Goal: Task Accomplishment & Management: Manage account settings

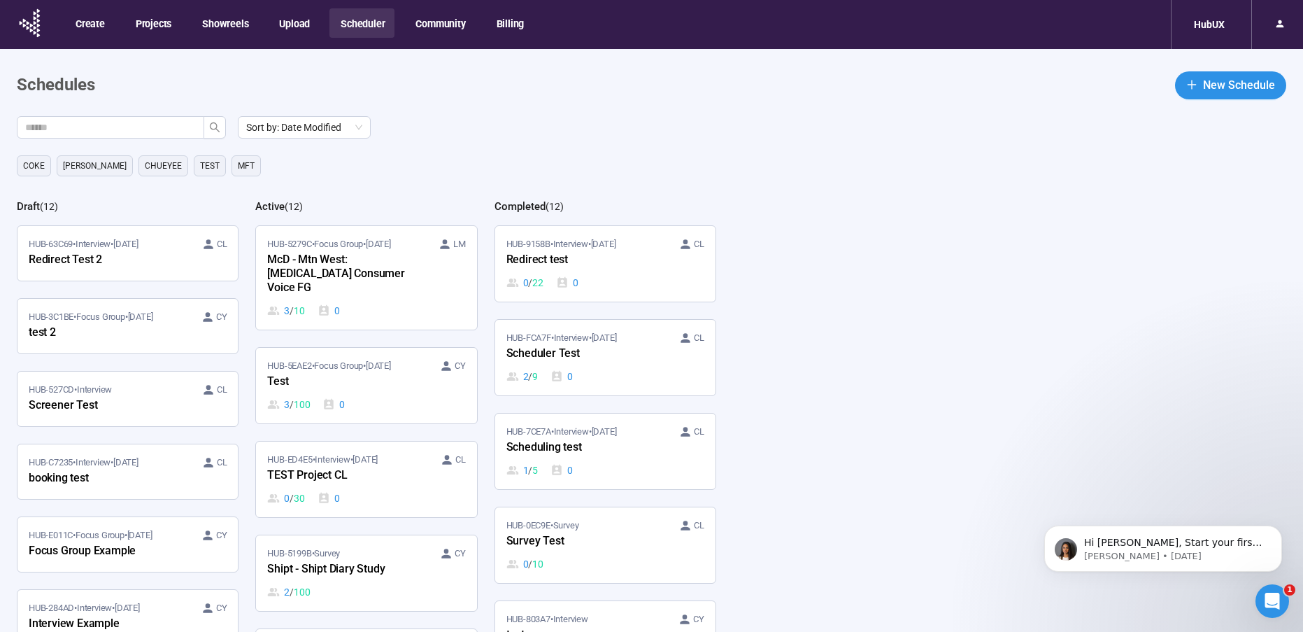
click at [494, 164] on div "Coke Betsy Chueyee TEst MFT" at bounding box center [660, 165] width 1286 height 21
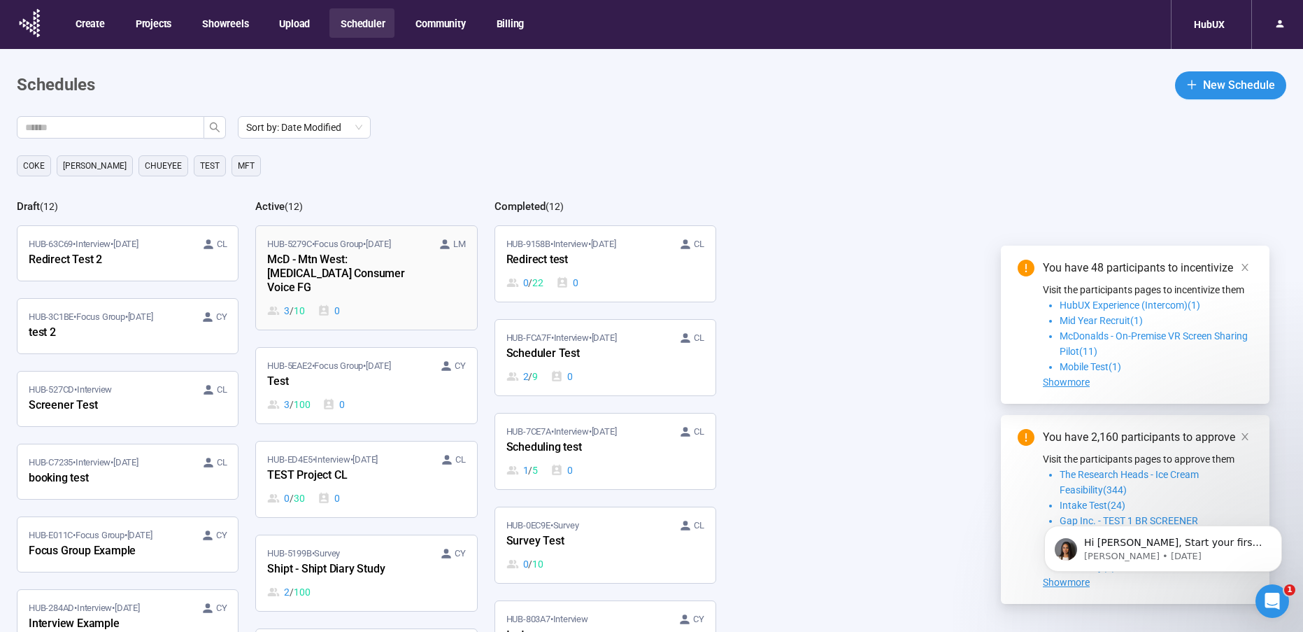
click at [341, 264] on div "McD - Mtn West: [MEDICAL_DATA] Consumer Voice FG" at bounding box center [344, 274] width 154 height 46
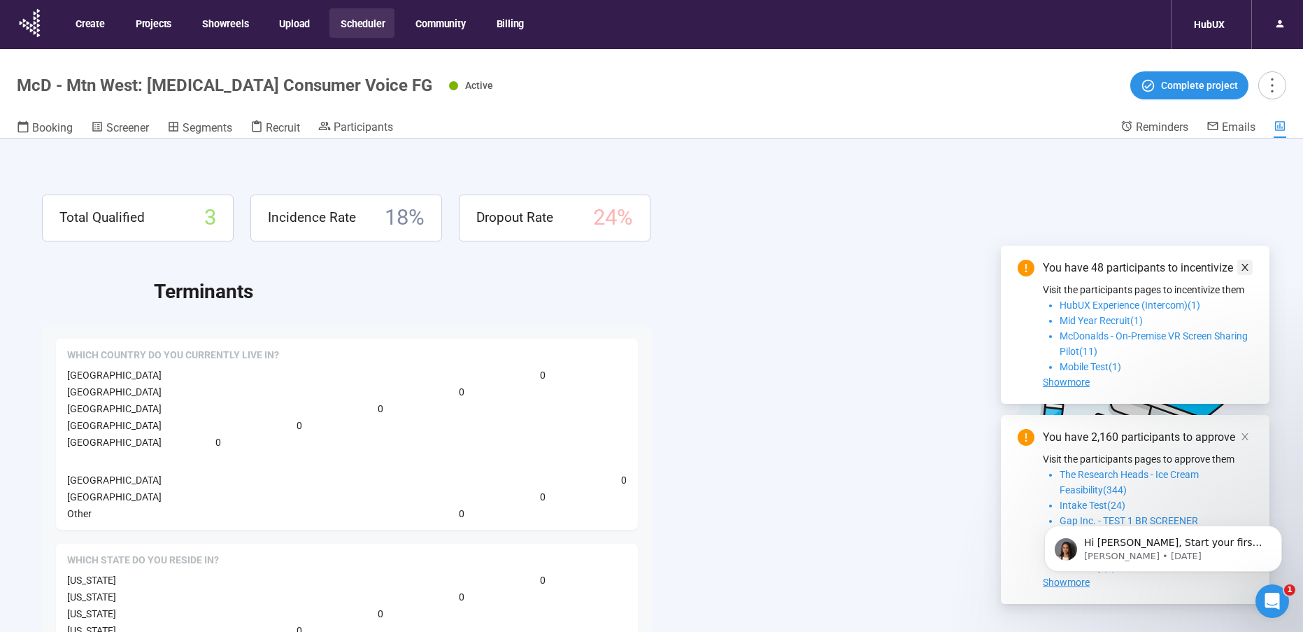
click at [1247, 262] on icon "close" at bounding box center [1245, 267] width 10 height 10
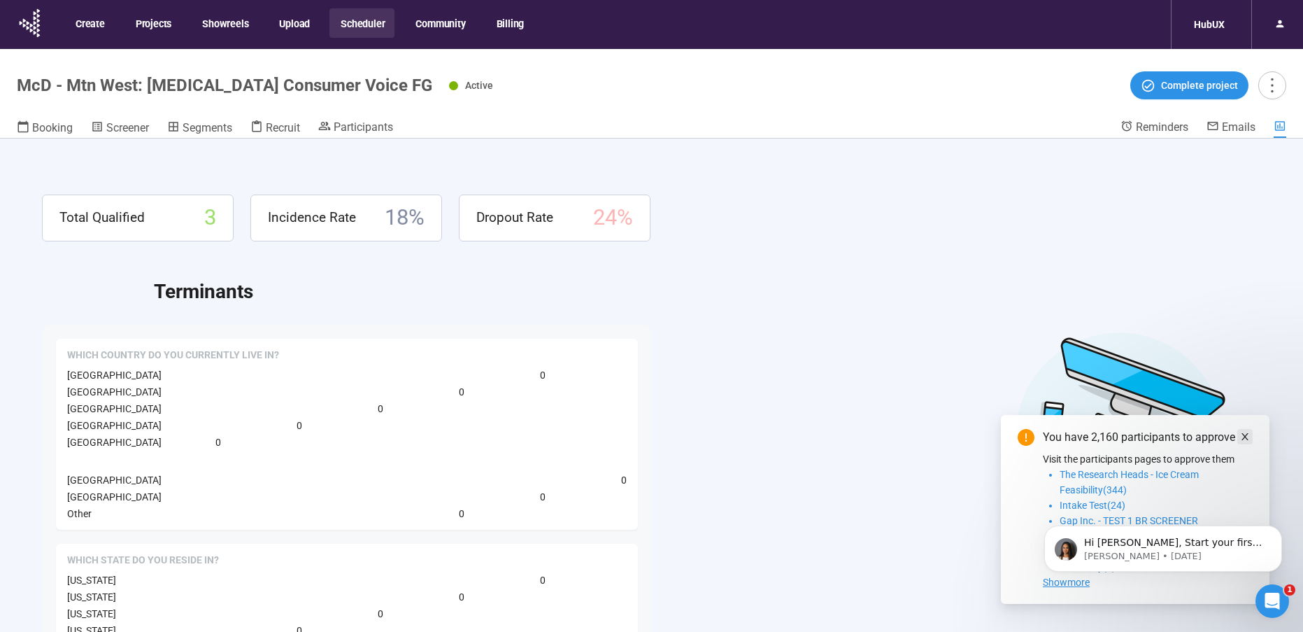
click at [1246, 435] on icon "close" at bounding box center [1245, 436] width 7 height 7
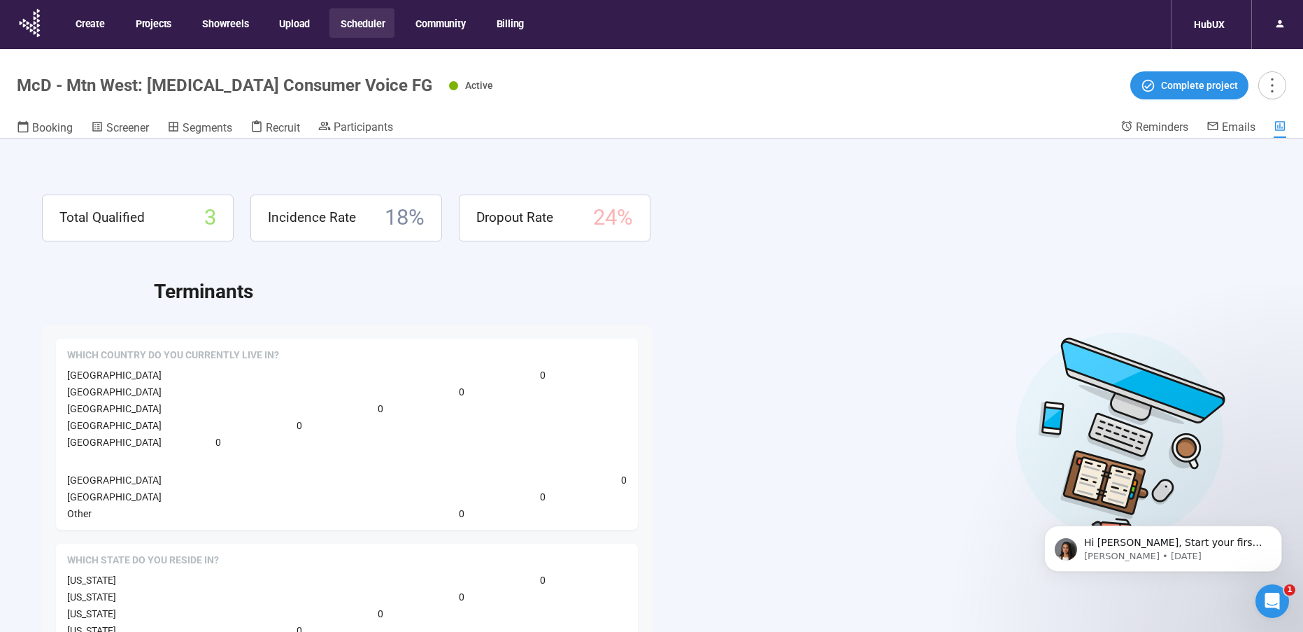
click at [772, 253] on div "Total Qualified 3 Incidence Rate 18 % Dropout Rate 24 % Terminants Which countr…" at bounding box center [651, 410] width 1303 height 542
click at [341, 120] on div "Participants" at bounding box center [355, 127] width 75 height 14
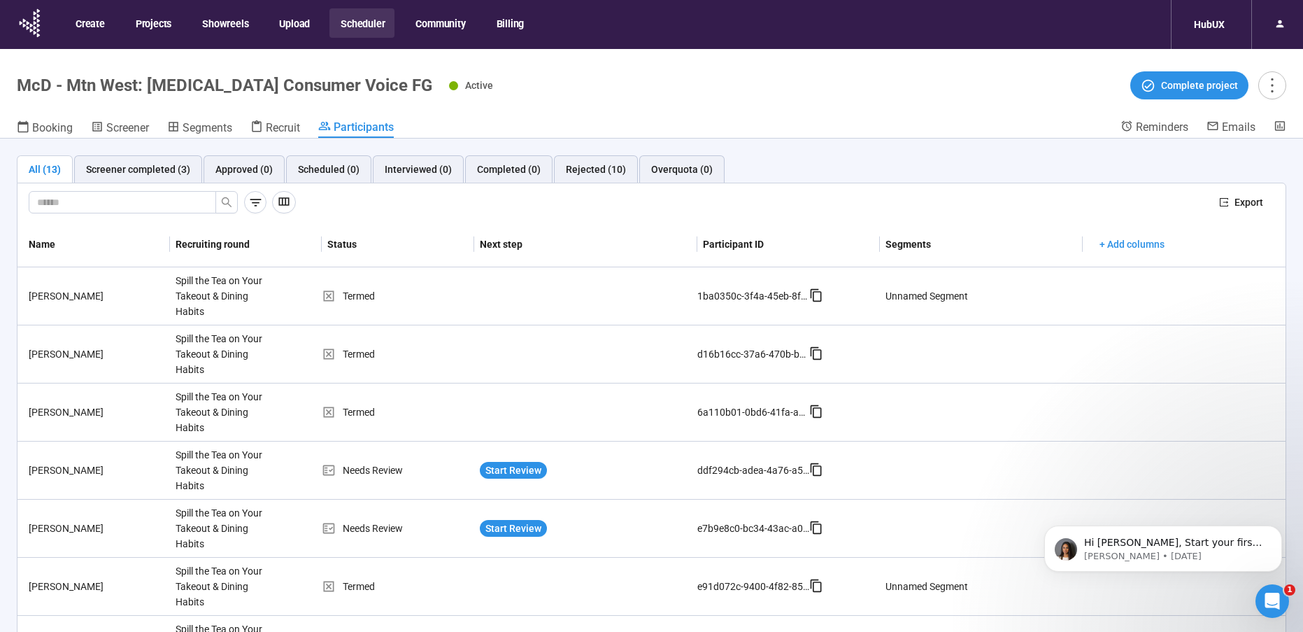
click at [653, 114] on header "McD - Mtn West: [MEDICAL_DATA] Consumer Voice FG Active Complete project Bookin…" at bounding box center [651, 94] width 1303 height 90
click at [672, 85] on div "Active Complete project" at bounding box center [867, 85] width 837 height 28
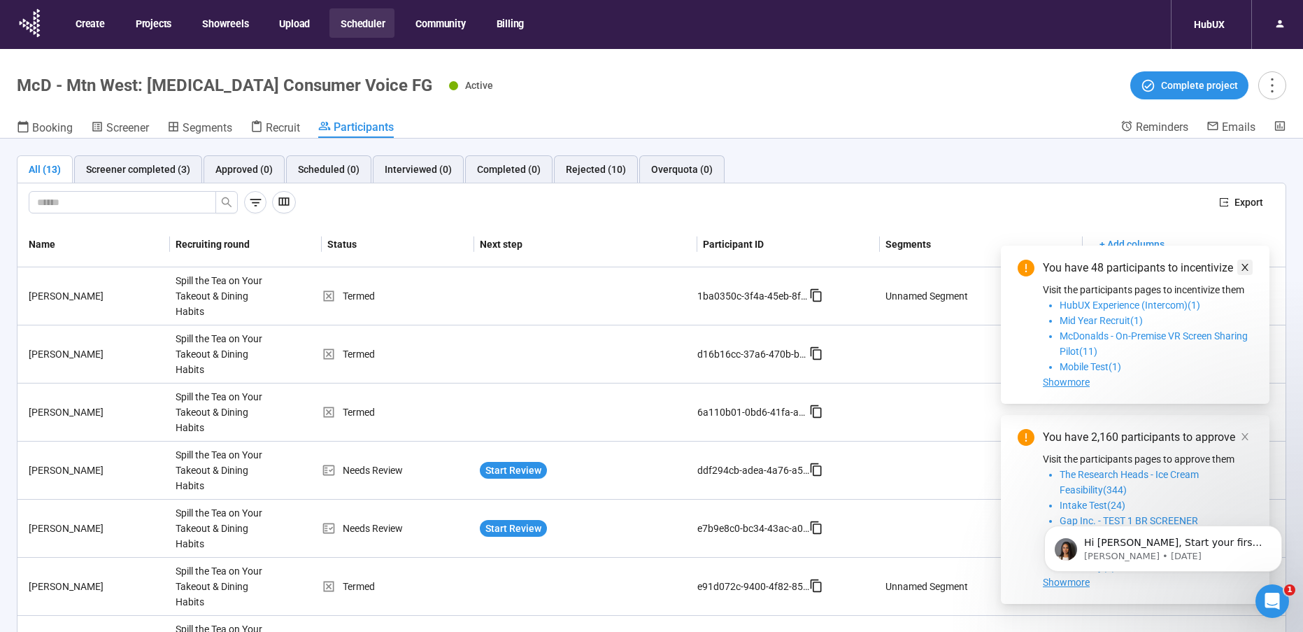
click at [1247, 264] on icon "close" at bounding box center [1245, 267] width 7 height 7
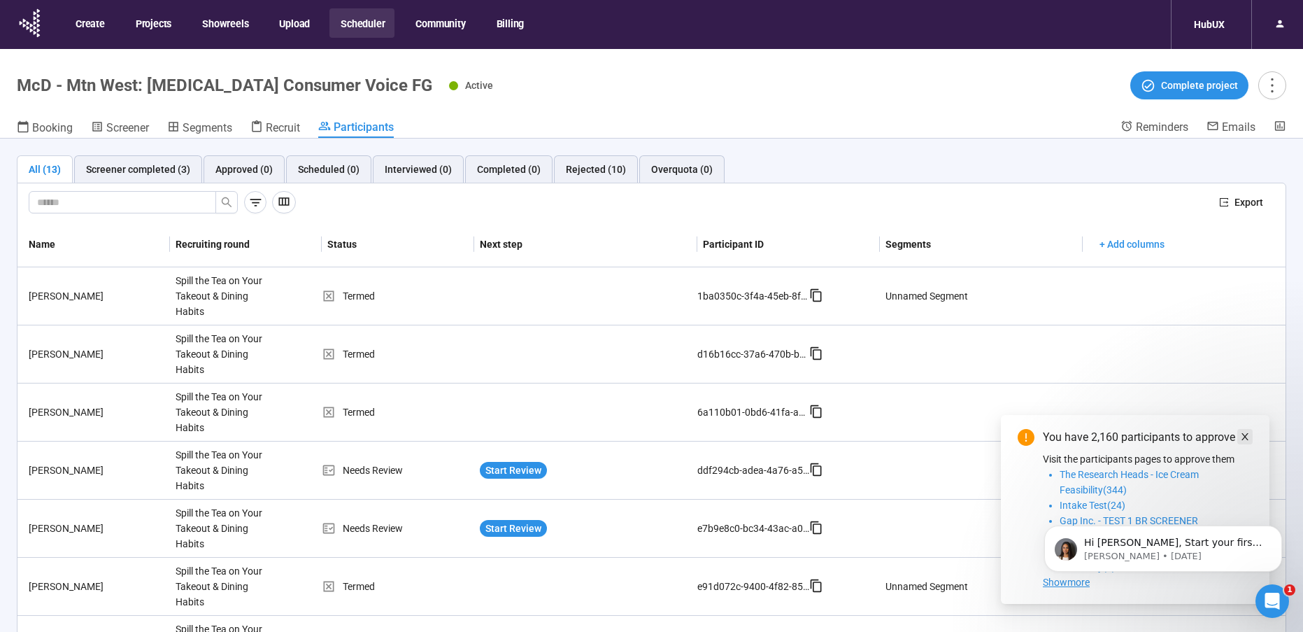
click at [1246, 439] on icon "close" at bounding box center [1245, 437] width 10 height 10
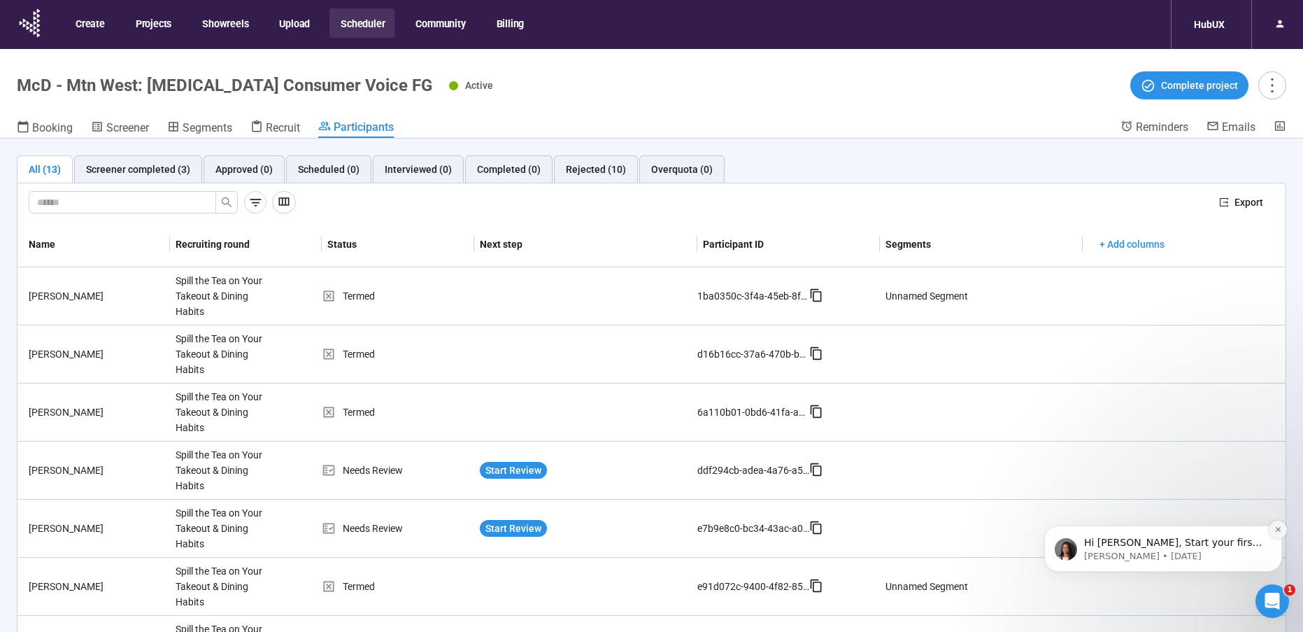
click at [1278, 525] on button "Dismiss notification" at bounding box center [1278, 529] width 18 height 18
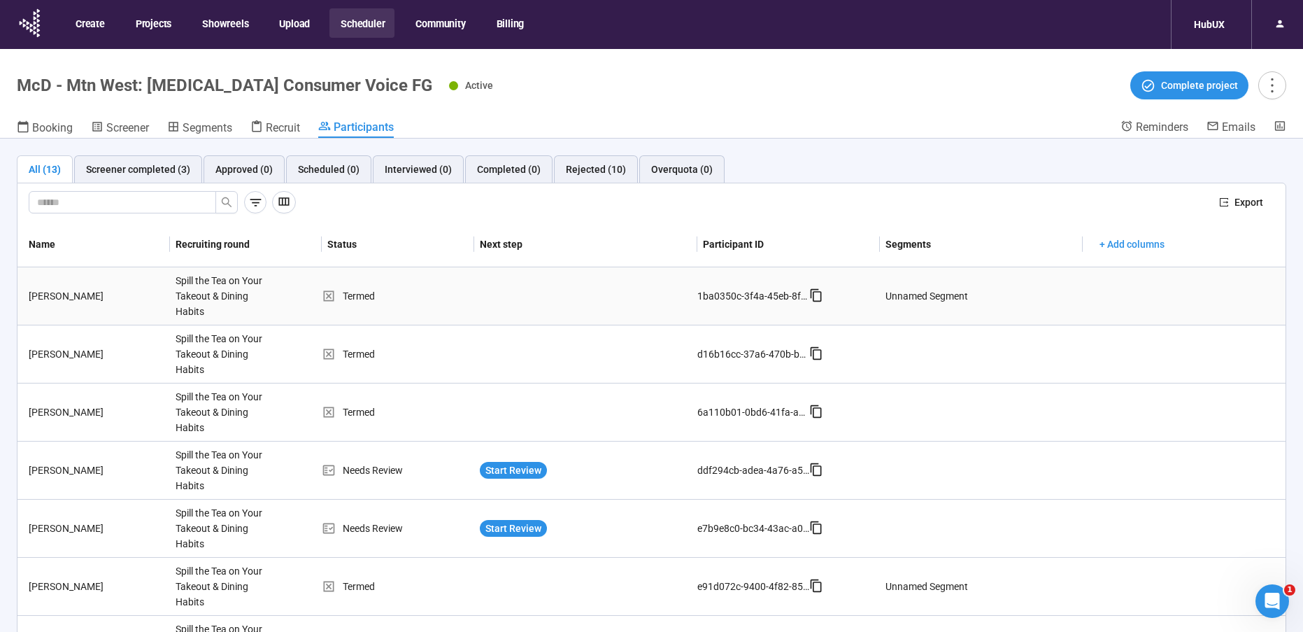
click at [457, 297] on div "Termed" at bounding box center [398, 295] width 152 height 15
click at [220, 295] on div "Spill the Tea on Your Takeout & Dining Habits" at bounding box center [222, 295] width 105 height 57
drag, startPoint x: 790, startPoint y: 121, endPoint x: 918, endPoint y: 116, distance: 127.4
click at [794, 120] on div "Booking Screener Segments Recruit Participants" at bounding box center [569, 129] width 1104 height 18
click at [1274, 85] on icon "more" at bounding box center [1272, 85] width 19 height 19
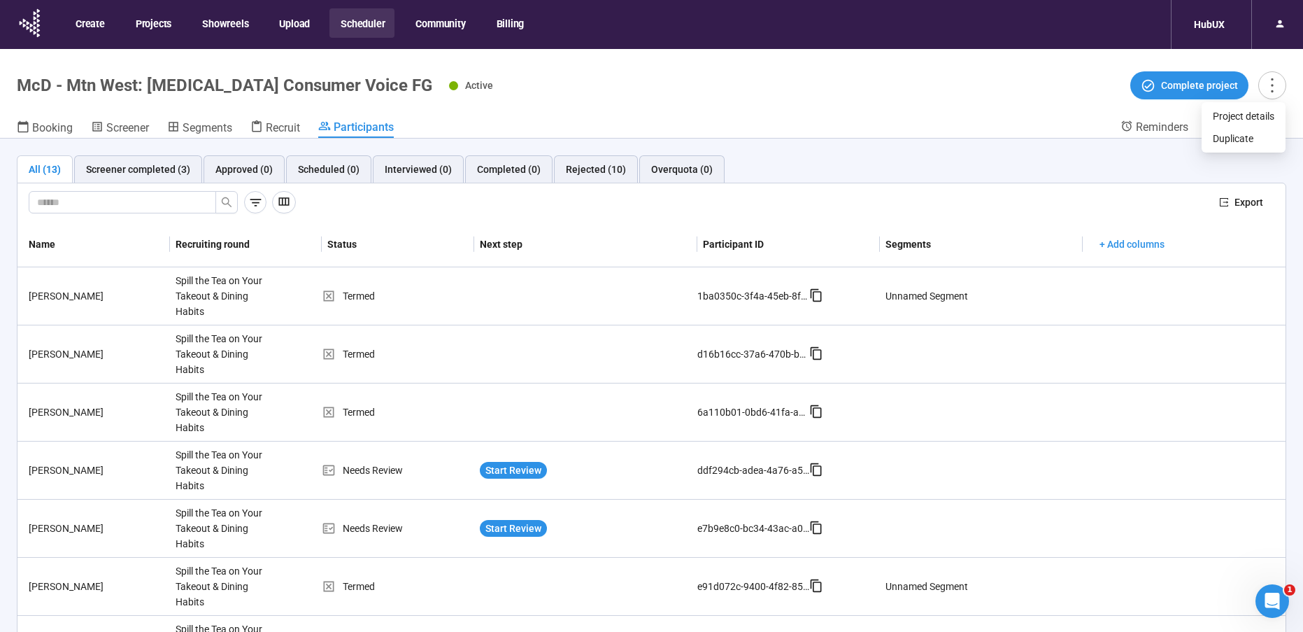
click at [1009, 102] on header "McD - Mtn West: [MEDICAL_DATA] Consumer Voice FG Active Complete project Bookin…" at bounding box center [651, 94] width 1303 height 90
click at [1237, 206] on span "Export" at bounding box center [1249, 201] width 29 height 15
click at [791, 78] on div "Active Complete project" at bounding box center [867, 85] width 837 height 28
click at [34, 23] on icon at bounding box center [35, 23] width 3 height 4
